Goal: Browse casually

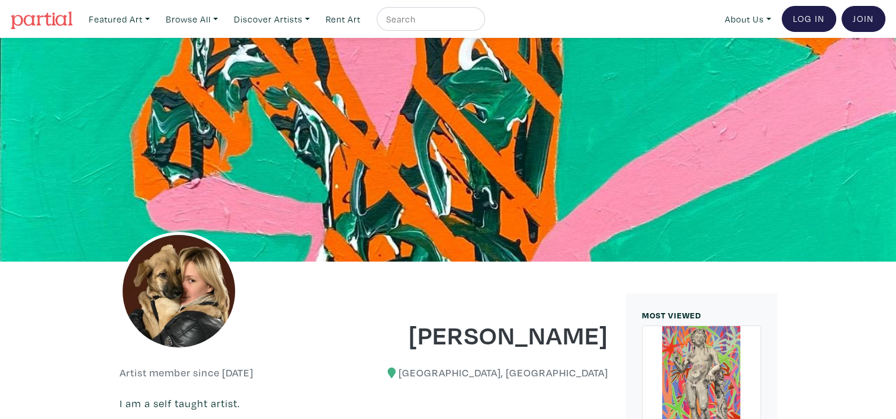
click at [37, 17] on img at bounding box center [42, 20] width 62 height 18
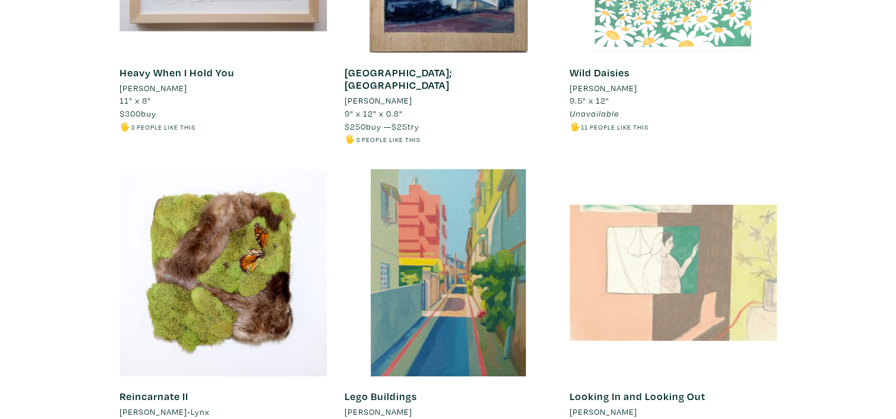
scroll to position [3849, 0]
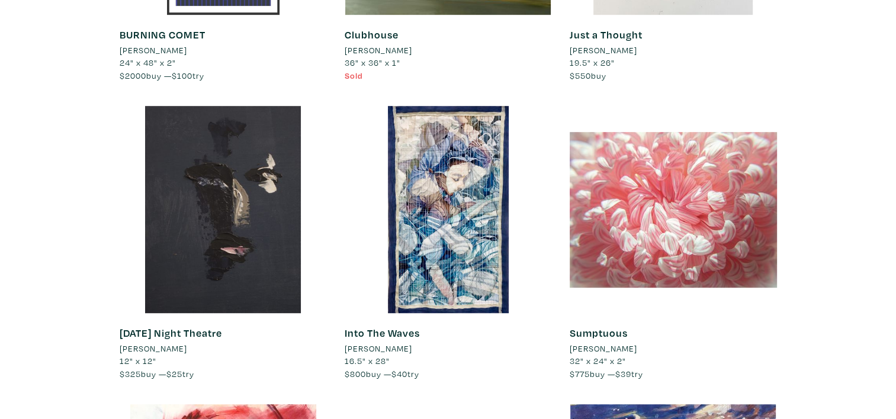
scroll to position [723, 0]
